Goal: Task Accomplishment & Management: Use online tool/utility

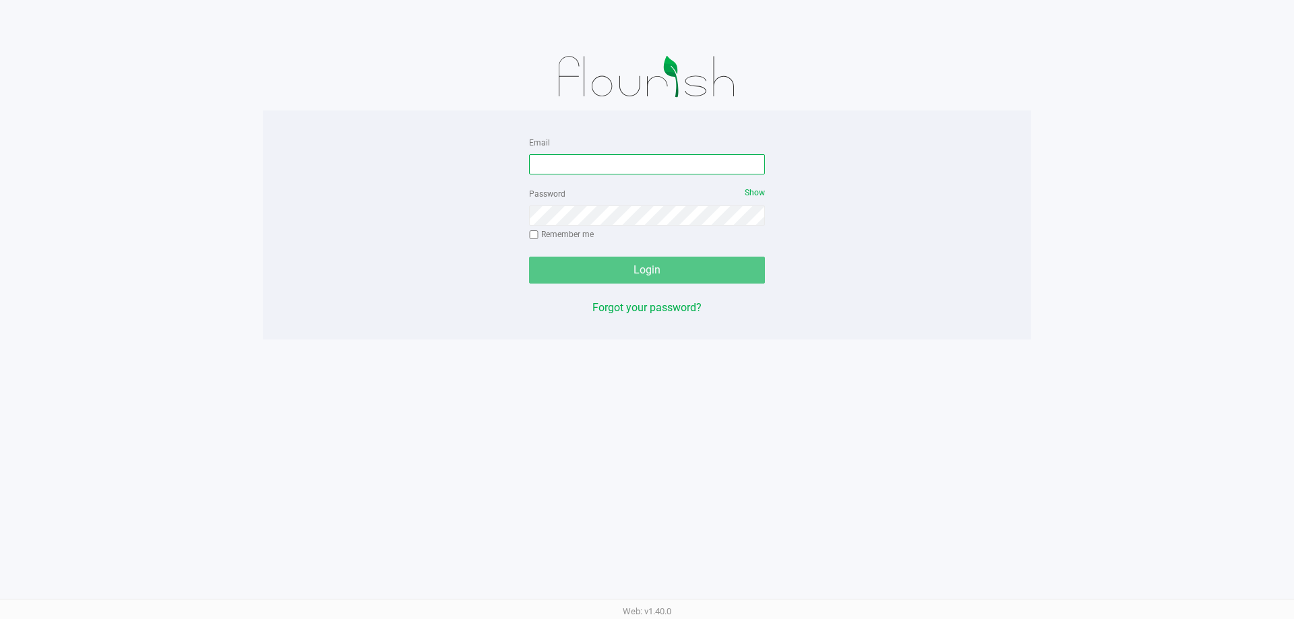
click at [553, 166] on input "Email" at bounding box center [647, 164] width 236 height 20
type input "[EMAIL_ADDRESS][DOMAIN_NAME]"
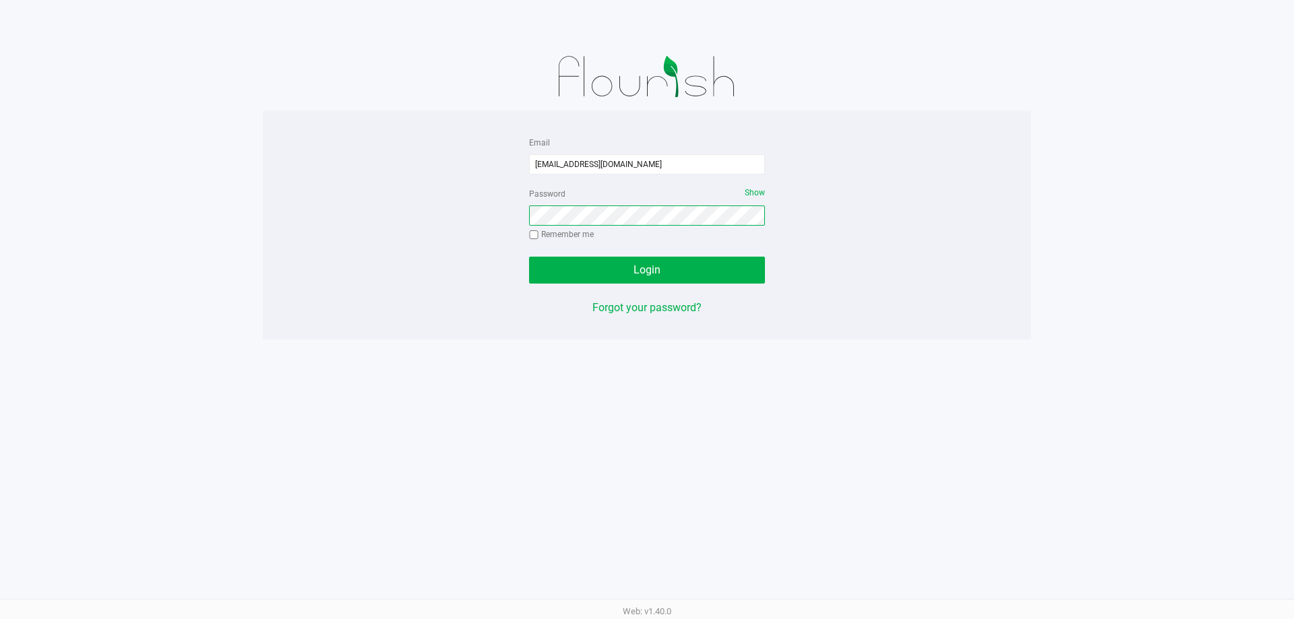
click at [529, 257] on button "Login" at bounding box center [647, 270] width 236 height 27
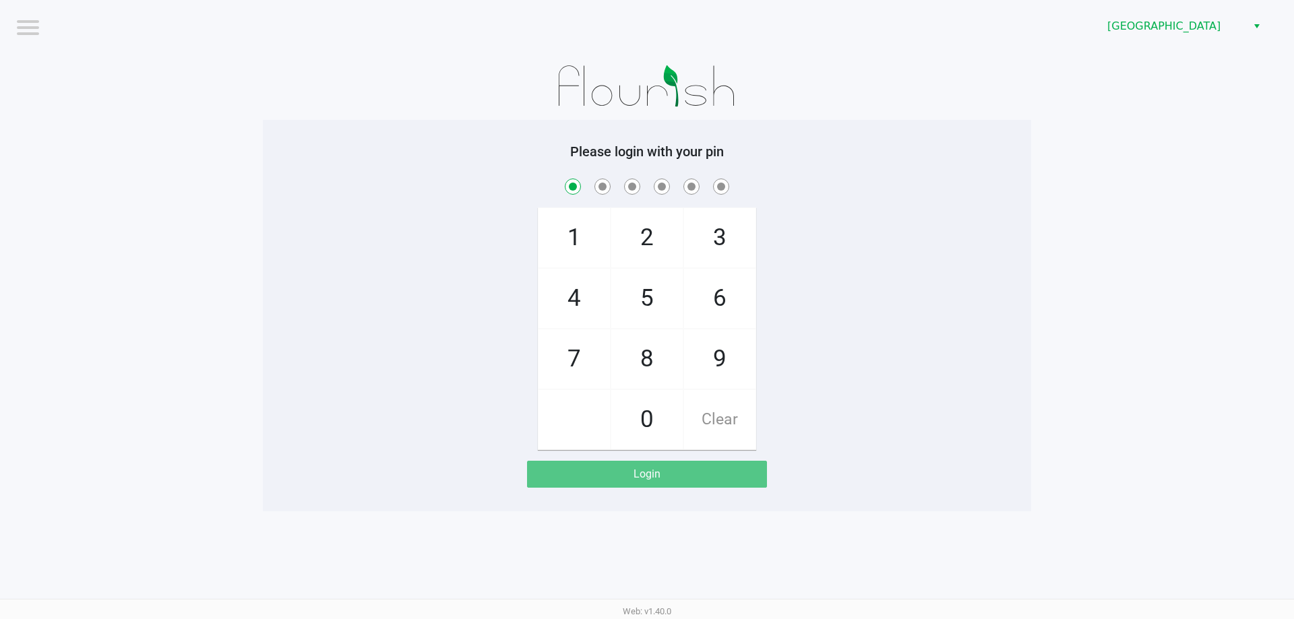
checkbox input "true"
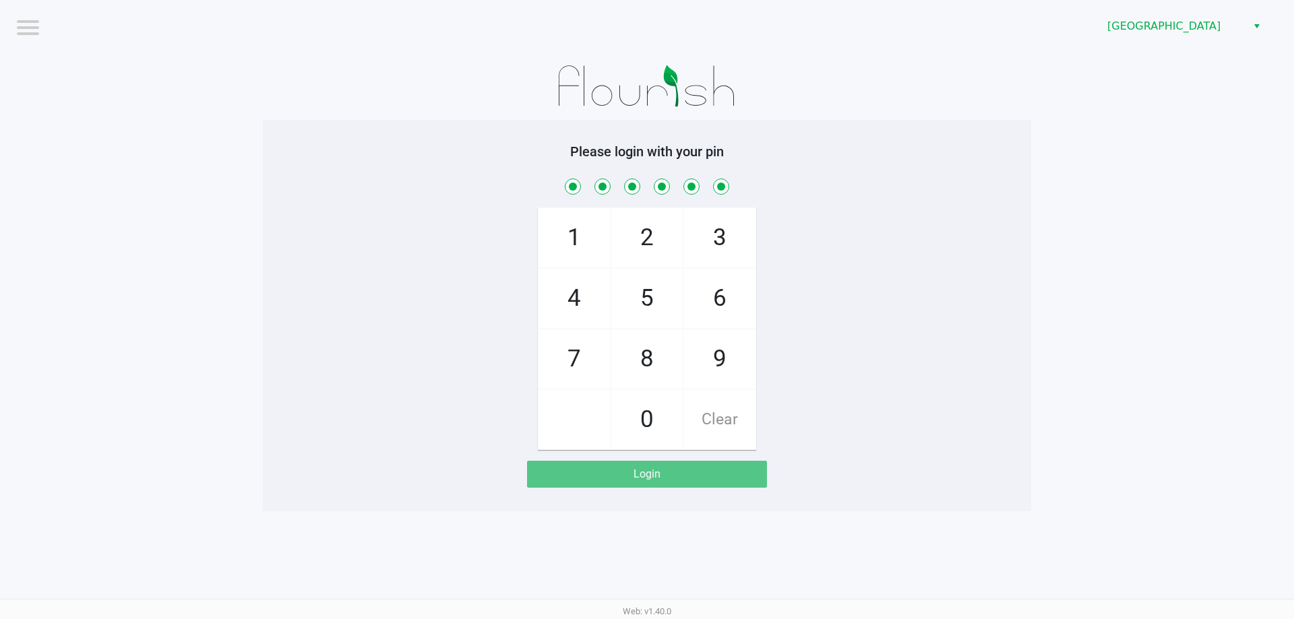
checkbox input "true"
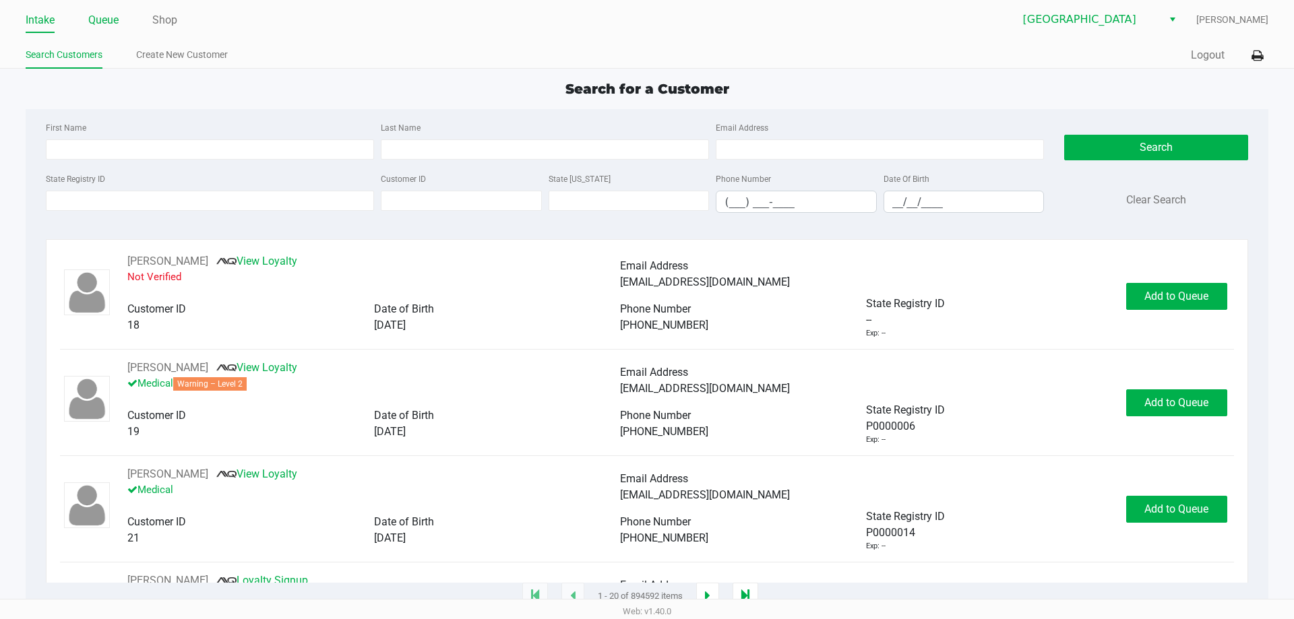
click at [102, 18] on link "Queue" at bounding box center [103, 20] width 30 height 19
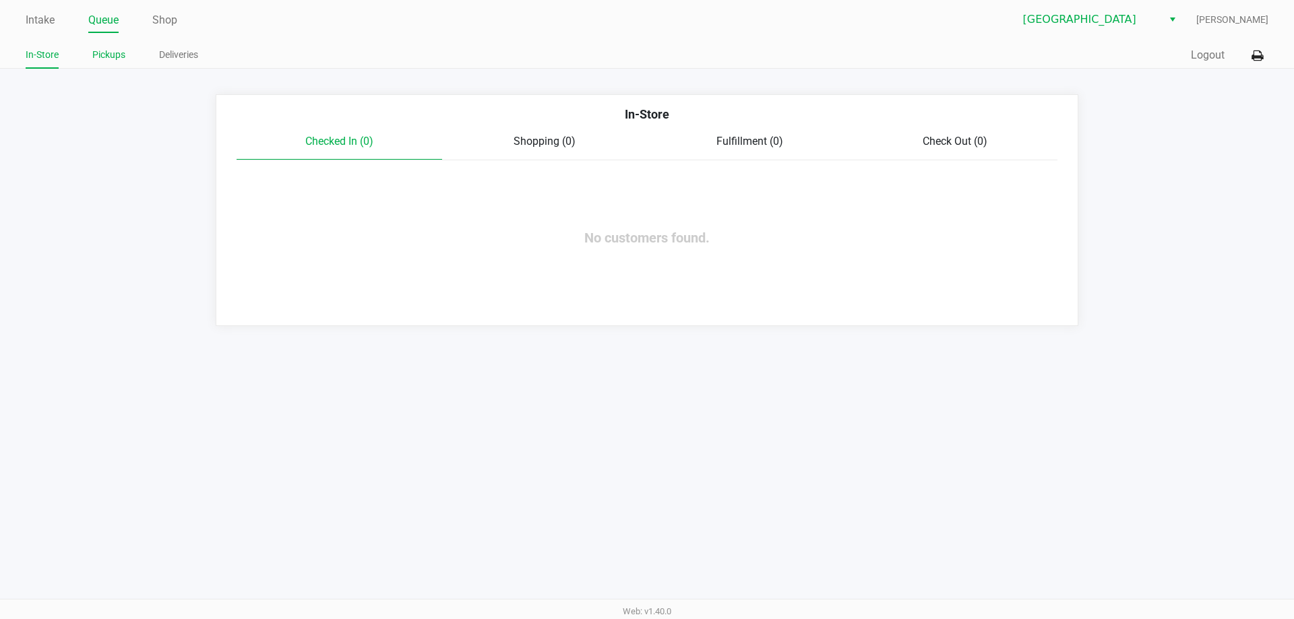
click at [104, 54] on link "Pickups" at bounding box center [108, 55] width 33 height 17
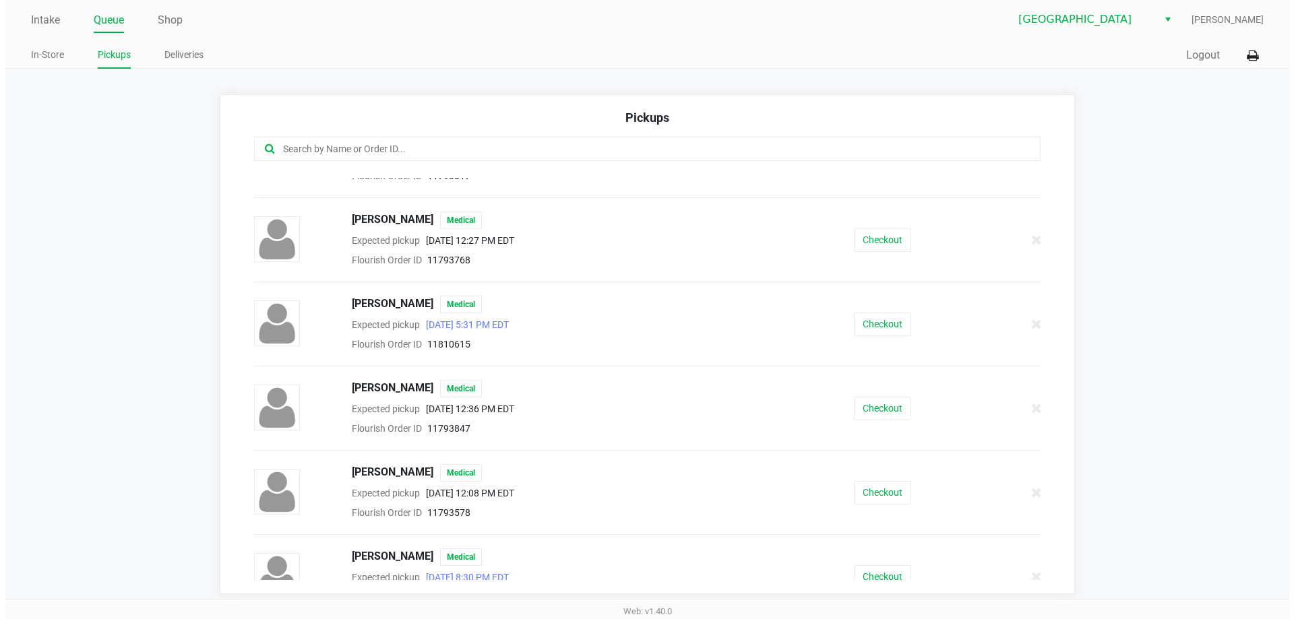
scroll to position [202, 0]
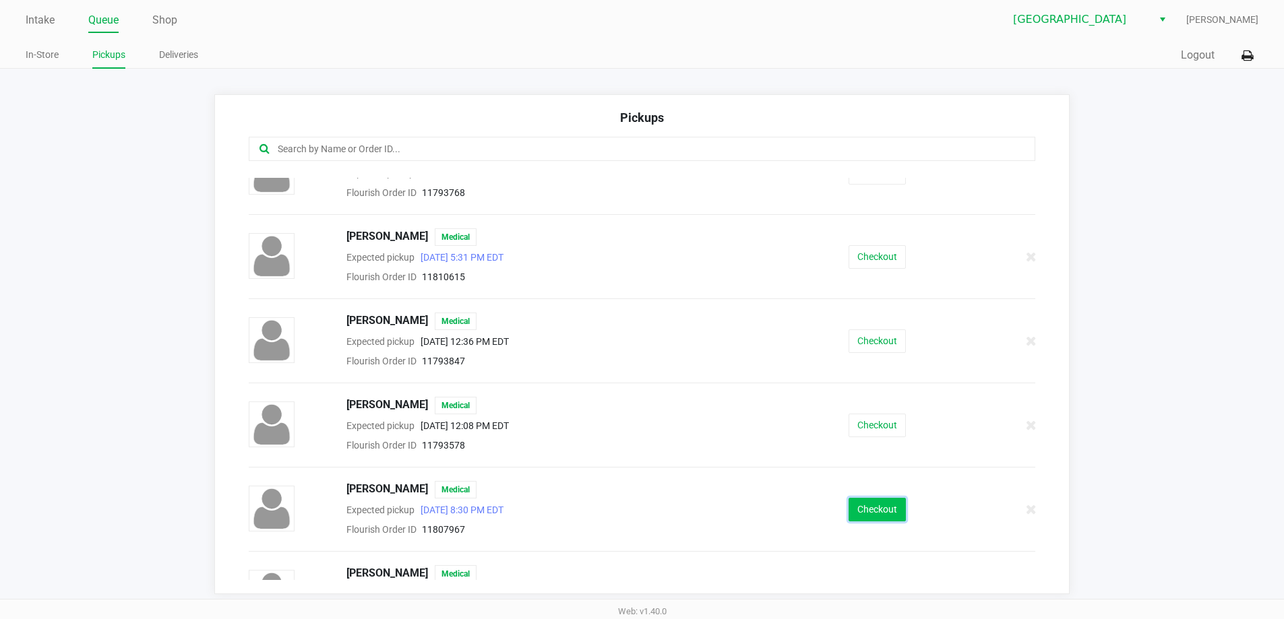
click at [865, 509] on button "Checkout" at bounding box center [877, 510] width 57 height 24
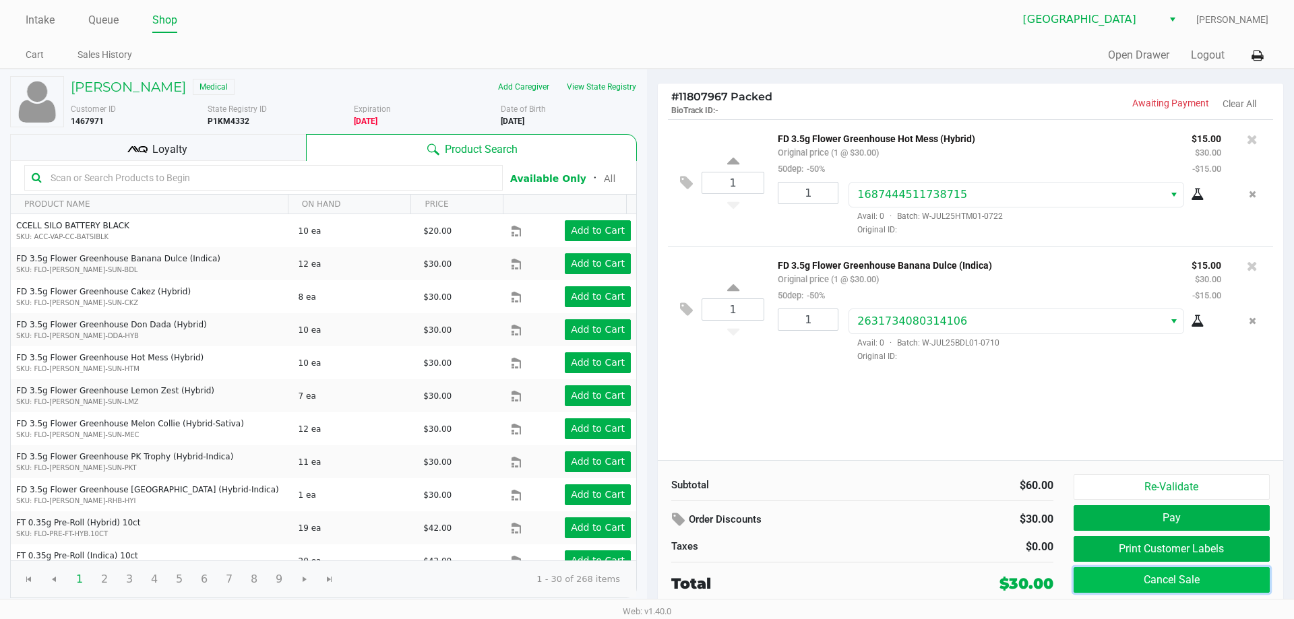
click at [1216, 574] on button "Cancel Sale" at bounding box center [1172, 580] width 196 height 26
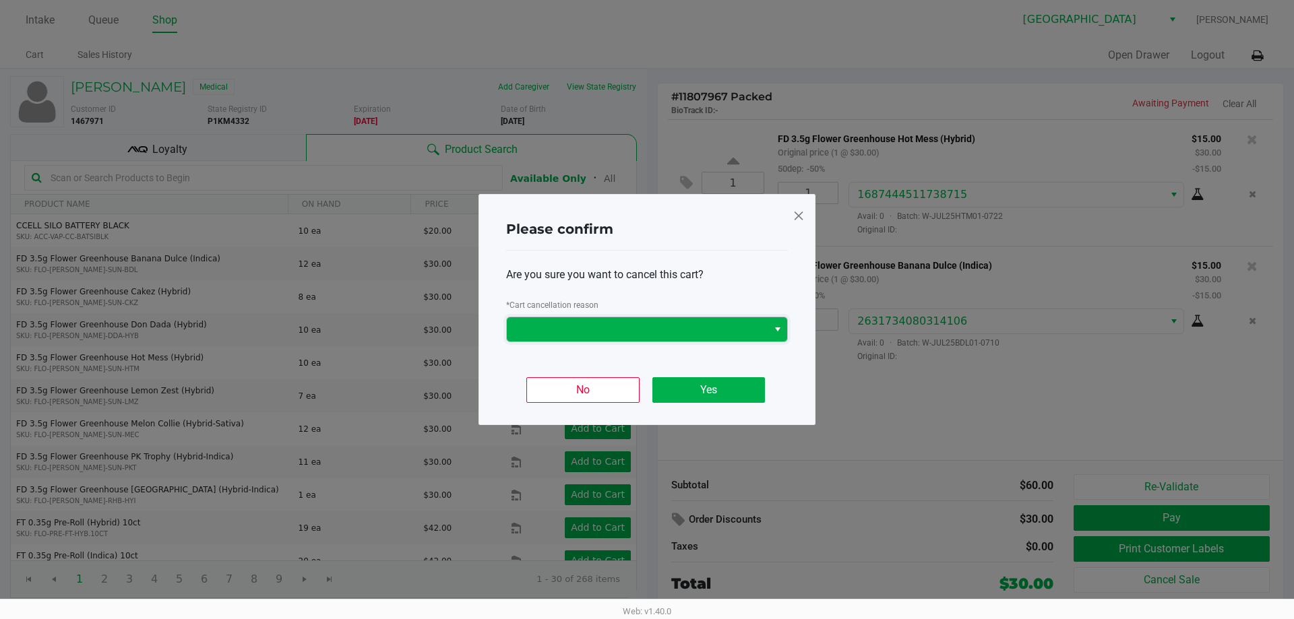
click at [715, 326] on span at bounding box center [637, 329] width 245 height 16
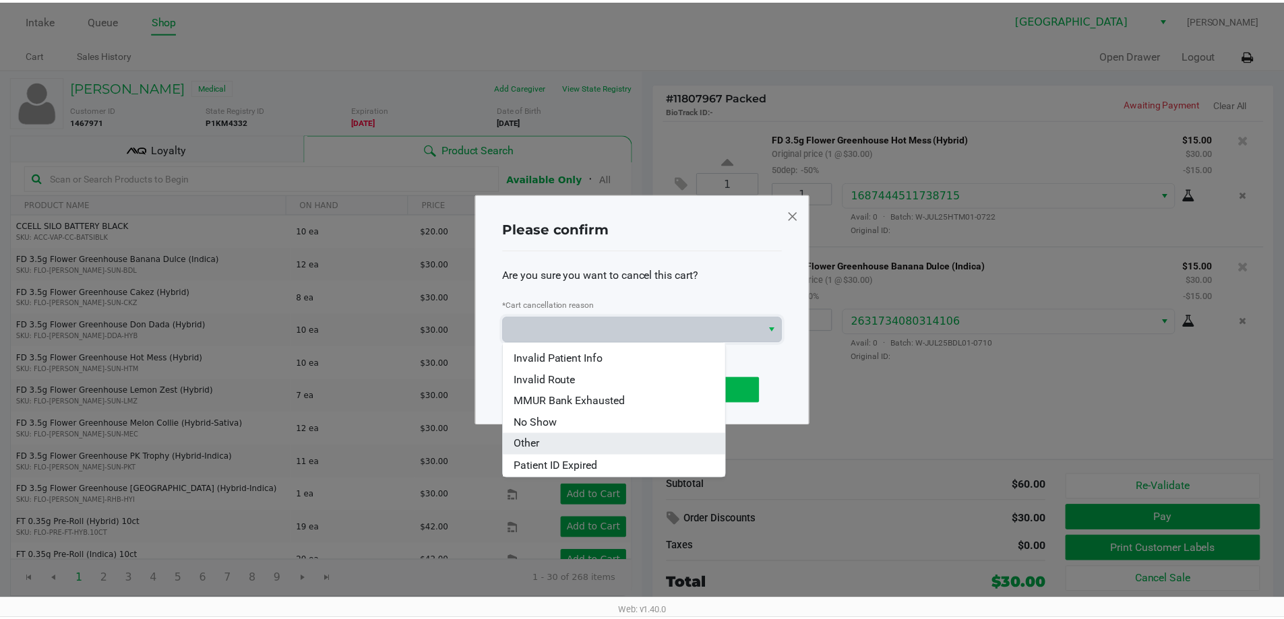
scroll to position [59, 0]
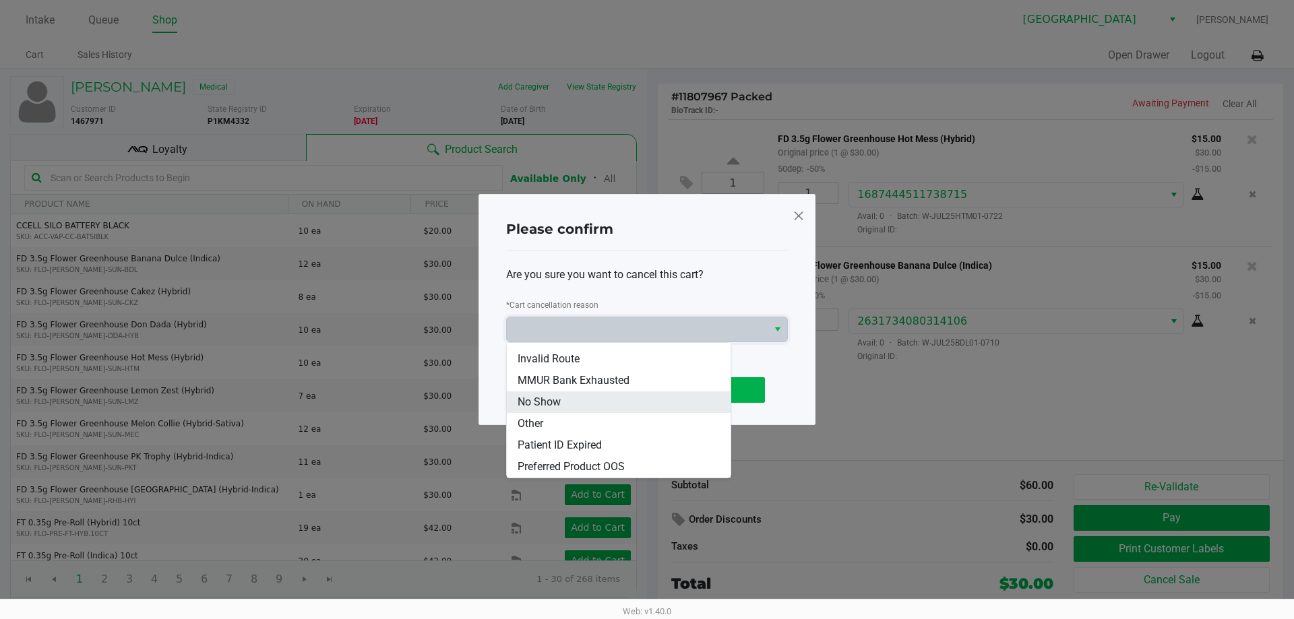
click at [619, 402] on li "No Show" at bounding box center [619, 403] width 224 height 22
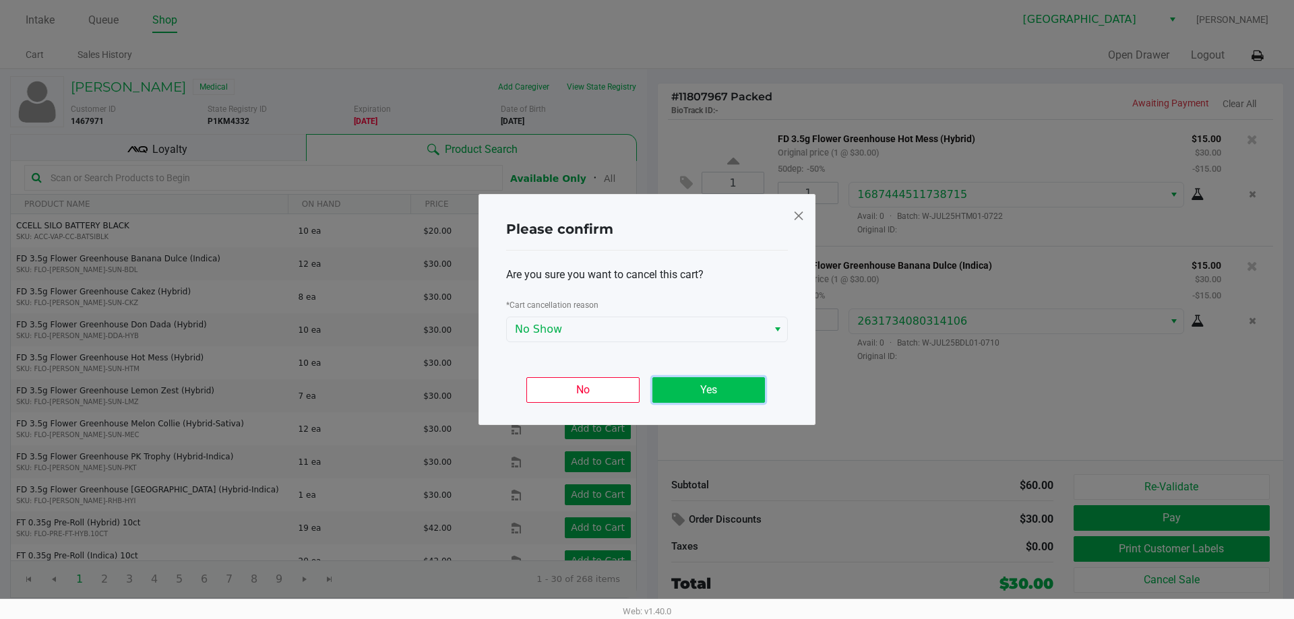
click at [707, 390] on button "Yes" at bounding box center [708, 390] width 113 height 26
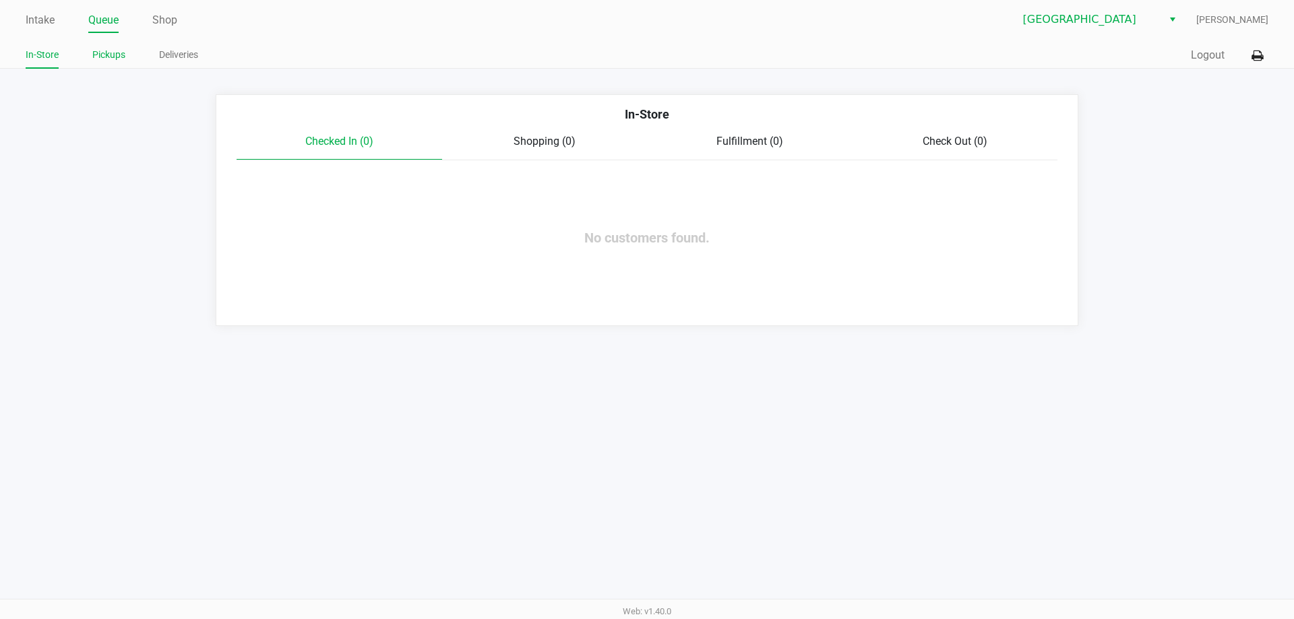
click at [115, 53] on link "Pickups" at bounding box center [108, 55] width 33 height 17
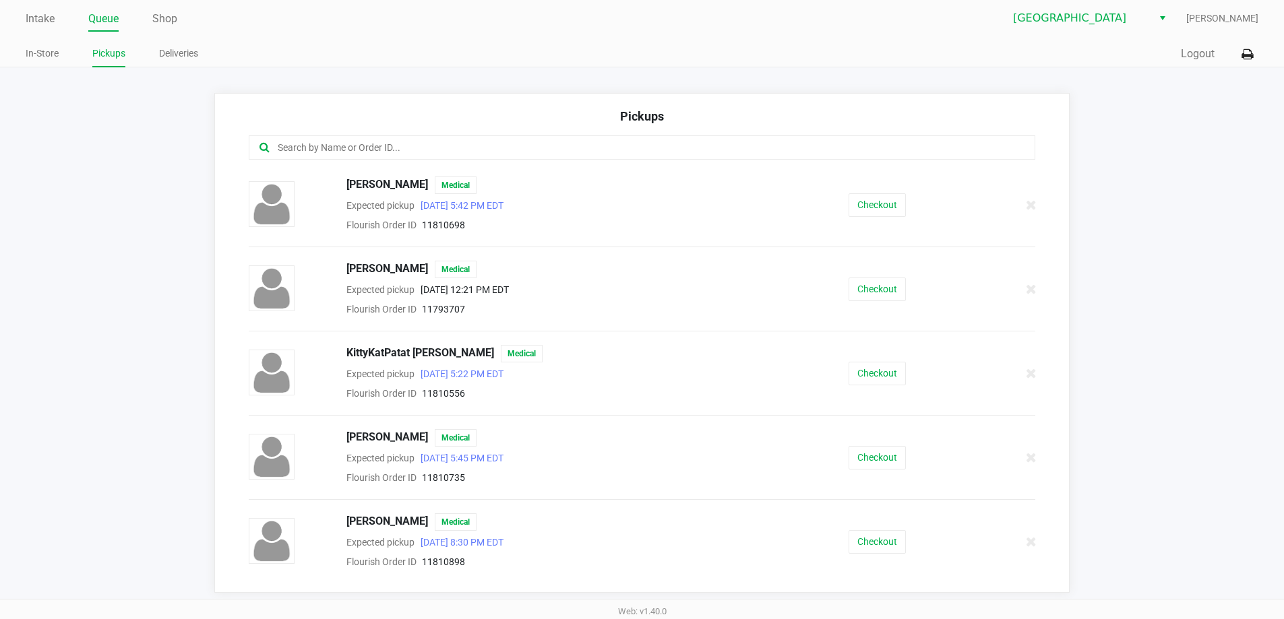
scroll to position [834, 0]
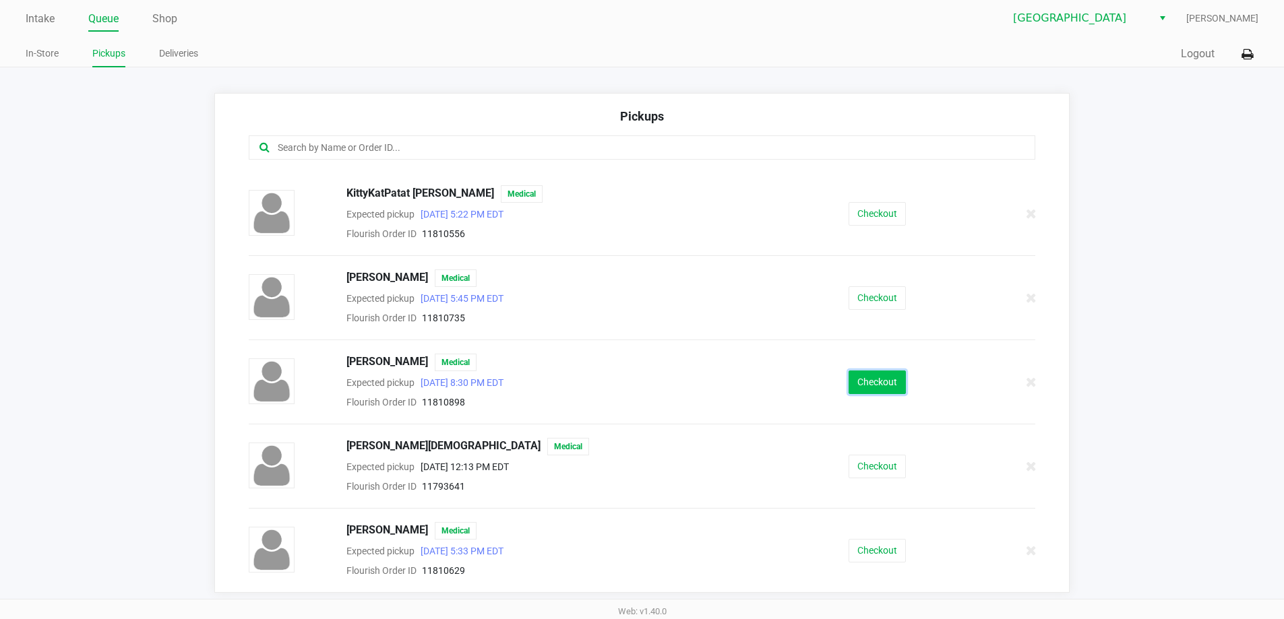
click at [874, 380] on button "Checkout" at bounding box center [877, 383] width 57 height 24
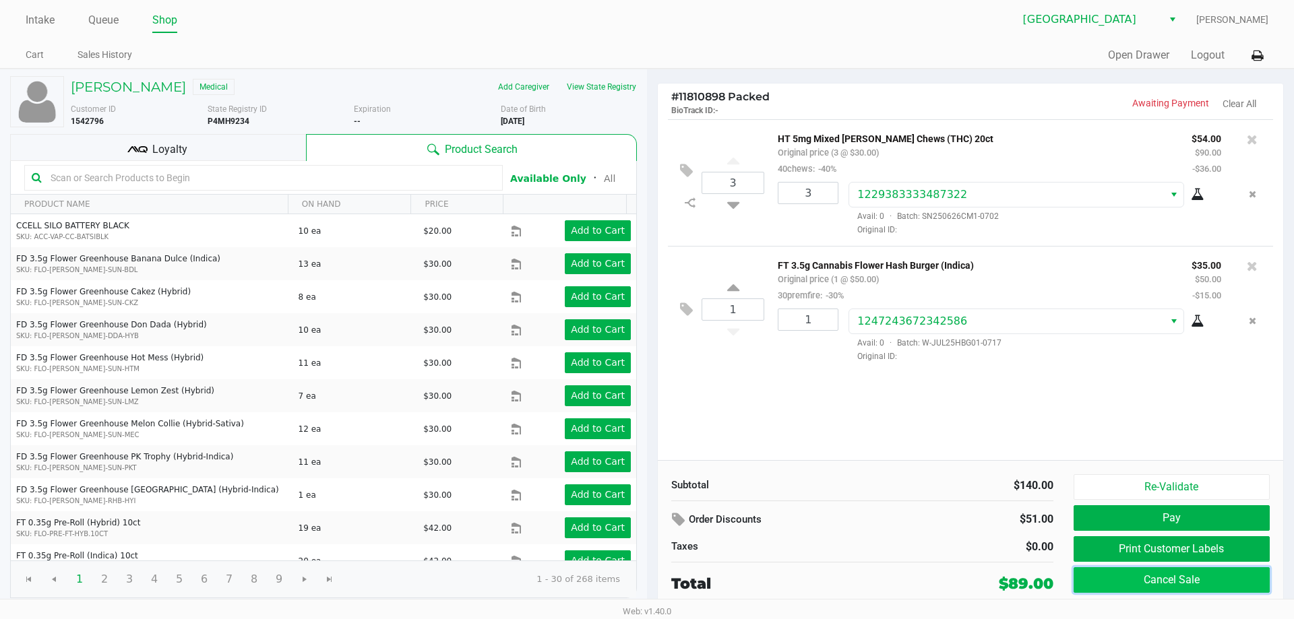
click at [1203, 572] on button "Cancel Sale" at bounding box center [1172, 580] width 196 height 26
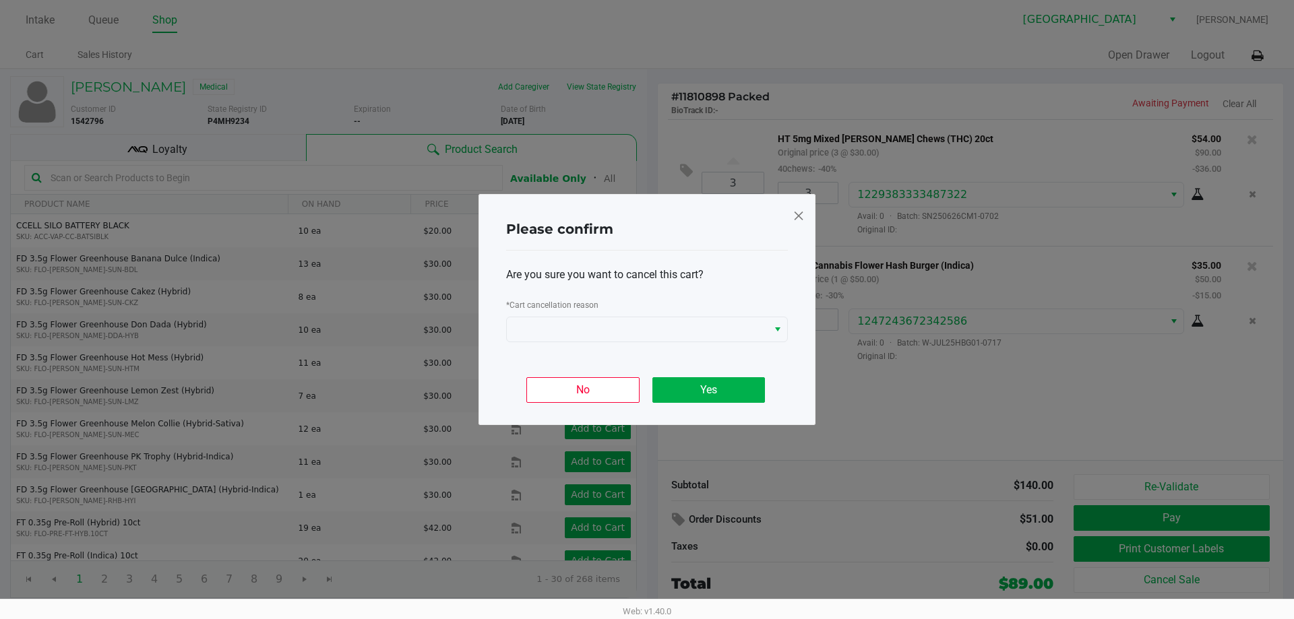
click at [652, 312] on div "* Cart cancellation reason" at bounding box center [647, 307] width 282 height 20
click at [644, 328] on span at bounding box center [637, 329] width 245 height 16
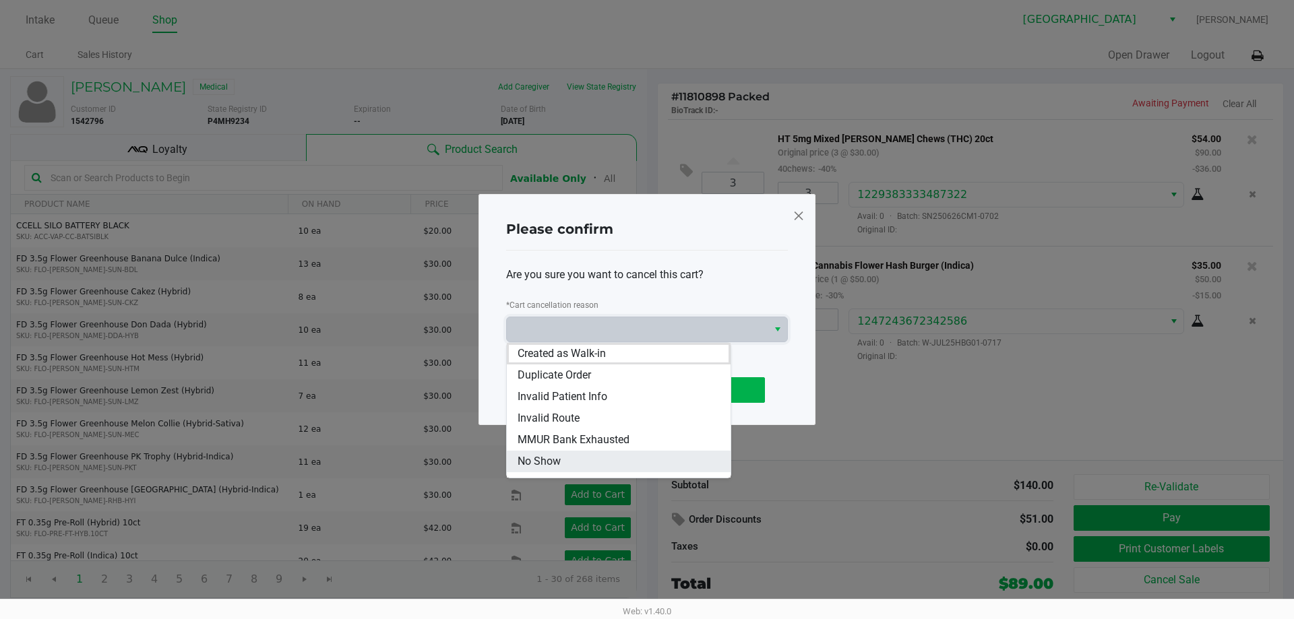
click at [602, 459] on li "No Show" at bounding box center [619, 462] width 224 height 22
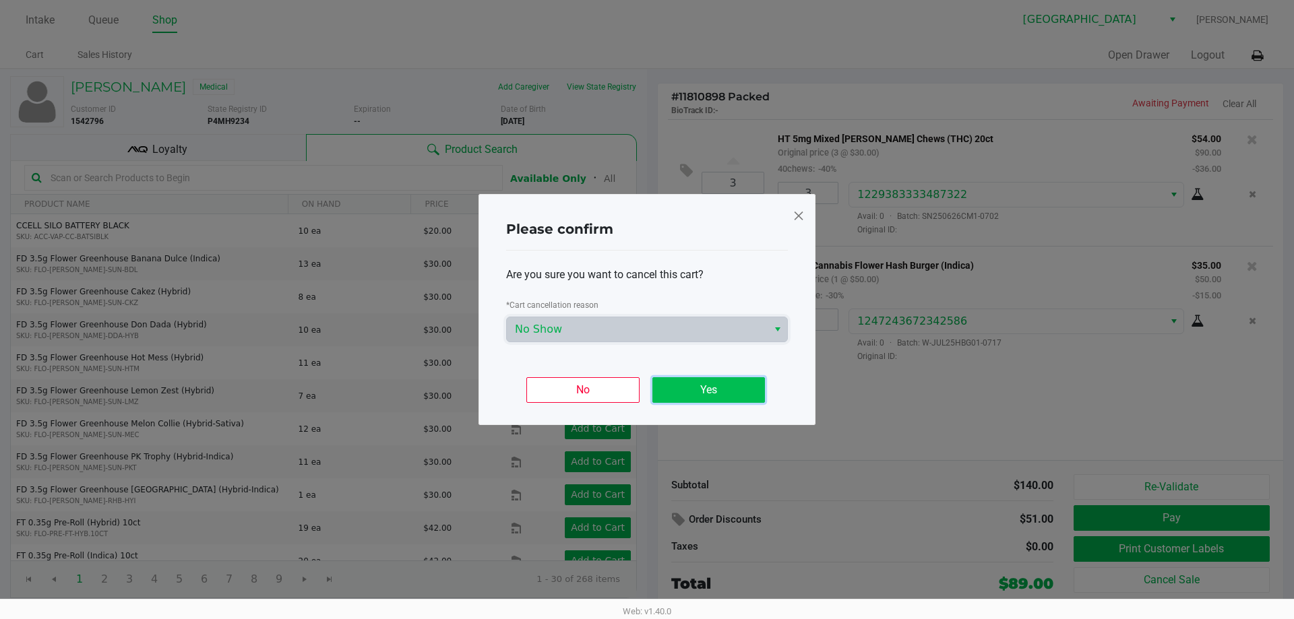
click at [723, 394] on button "Yes" at bounding box center [708, 390] width 113 height 26
